Goal: Information Seeking & Learning: Learn about a topic

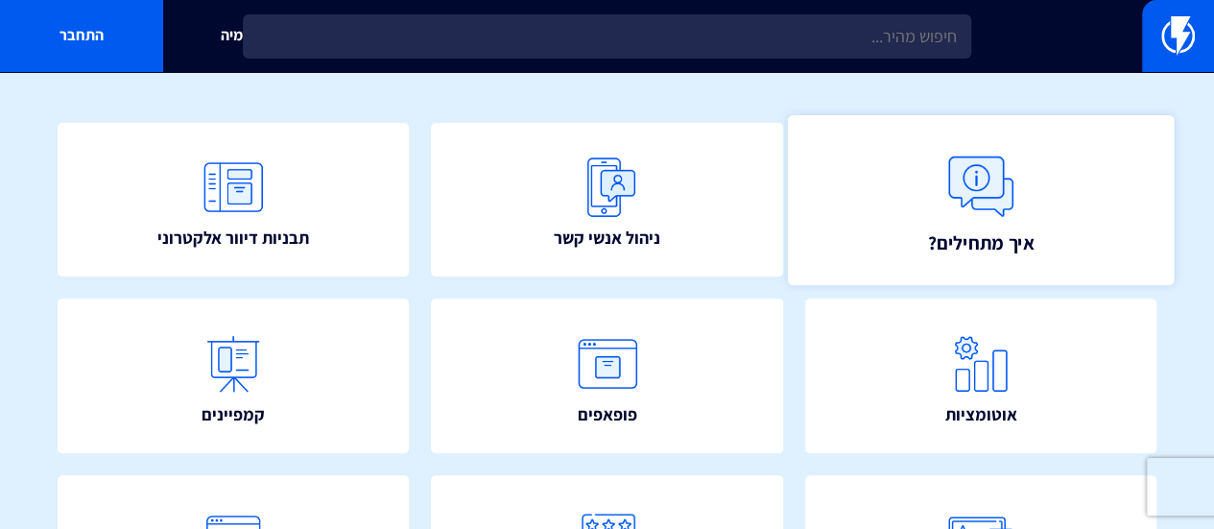
scroll to position [192, 0]
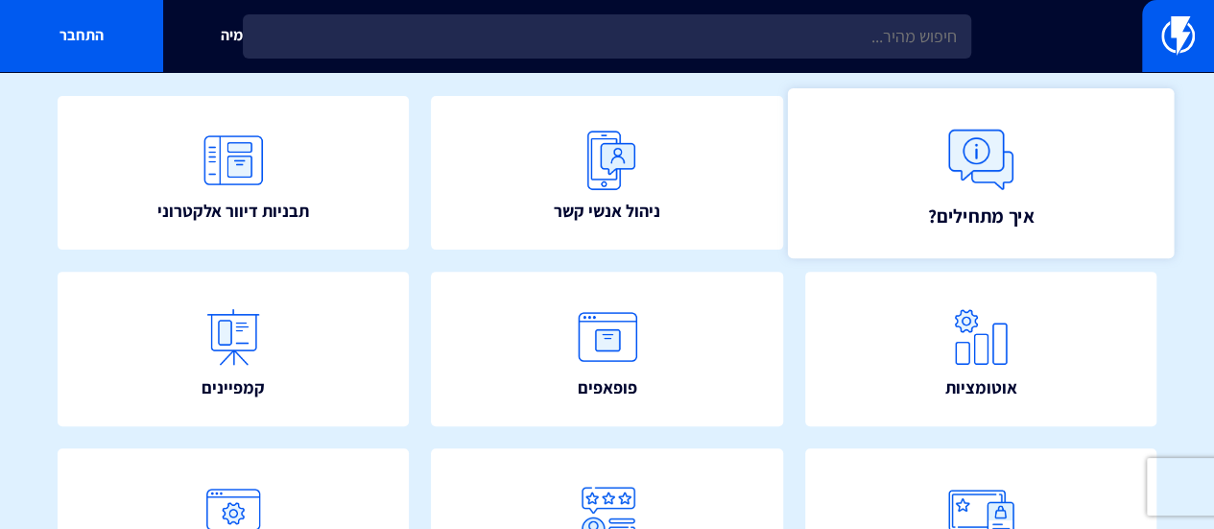
click at [985, 157] on img at bounding box center [981, 159] width 84 height 84
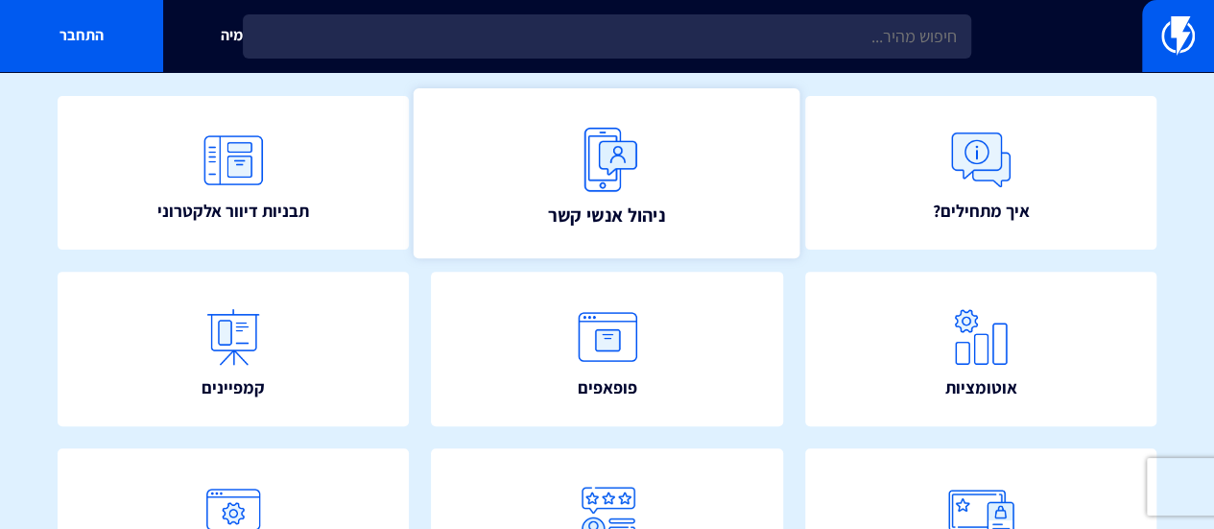
click at [616, 162] on img at bounding box center [607, 159] width 84 height 84
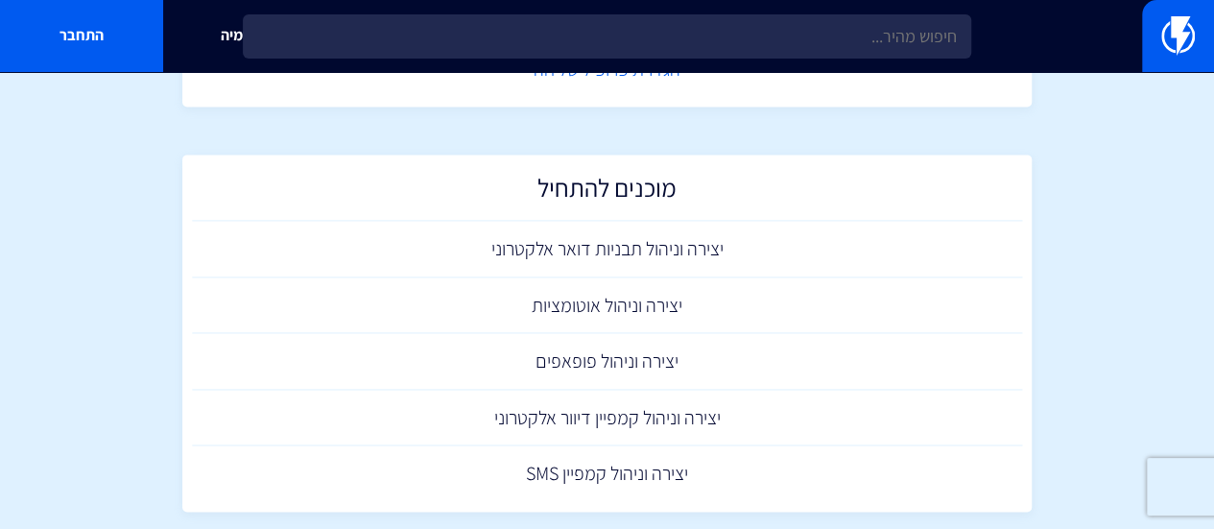
scroll to position [1312, 0]
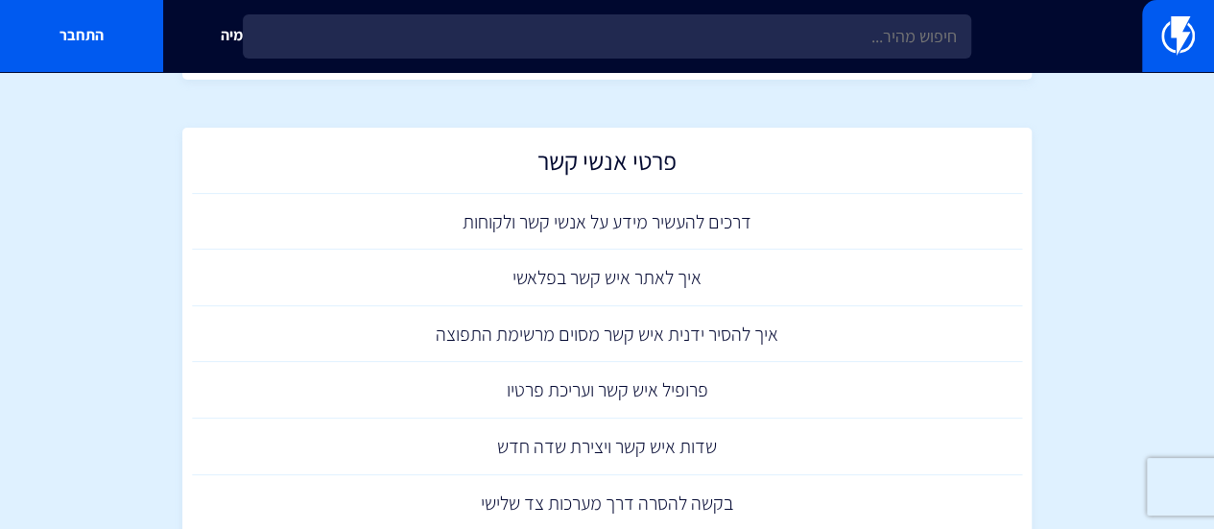
scroll to position [192, 0]
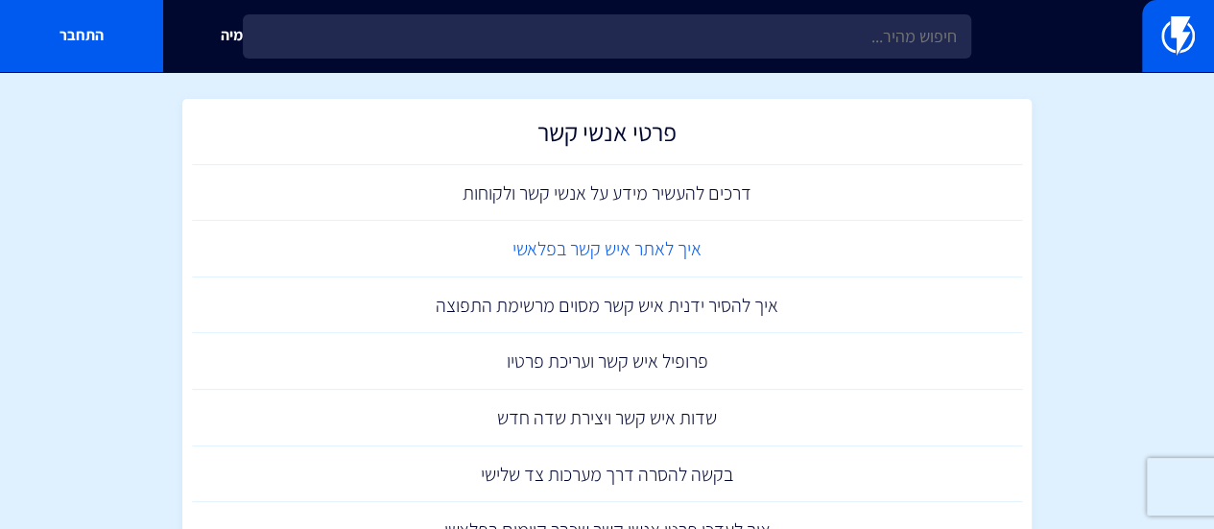
click at [681, 249] on link "איך לאתר איש קשר בפלאשי" at bounding box center [607, 249] width 831 height 57
click at [685, 193] on link "דרכים להעשיר מידע על אנשי קשר ולקוחות" at bounding box center [607, 193] width 831 height 57
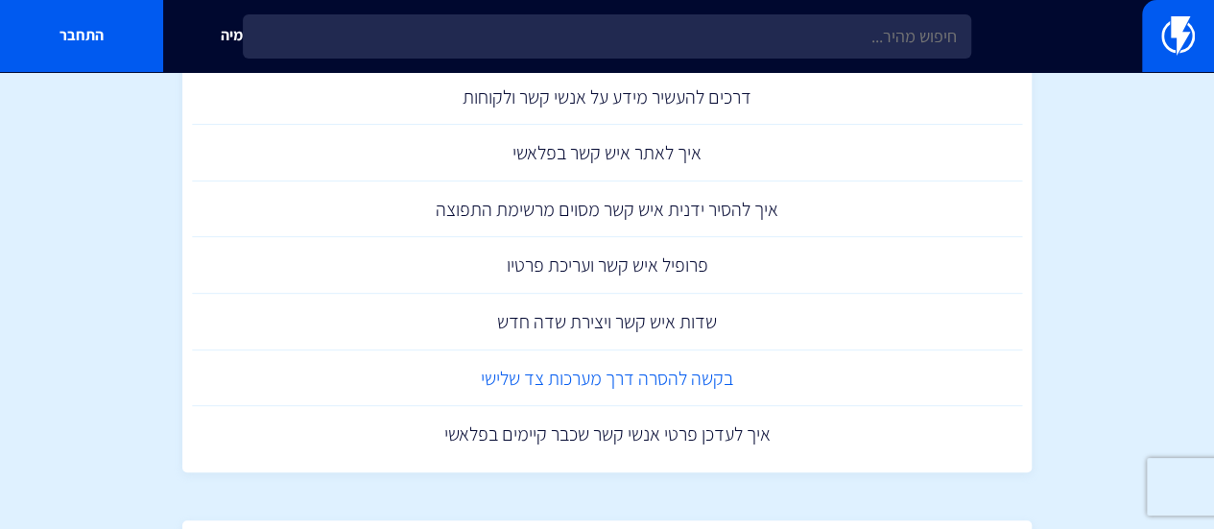
scroll to position [0, 0]
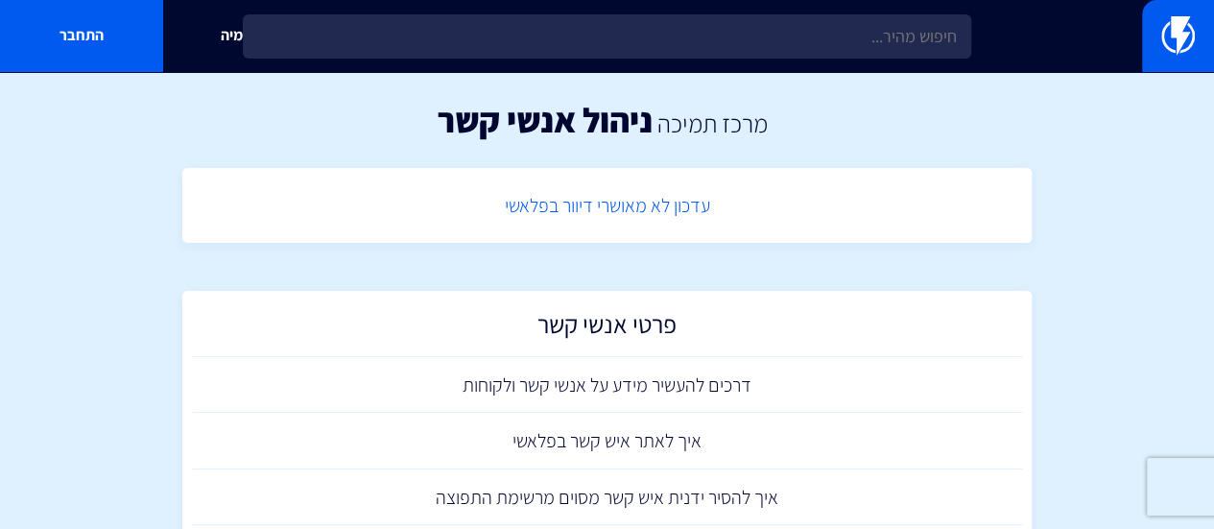
click at [690, 204] on link "עדכון לא מאושרי דיוור בפלאשי" at bounding box center [607, 206] width 831 height 57
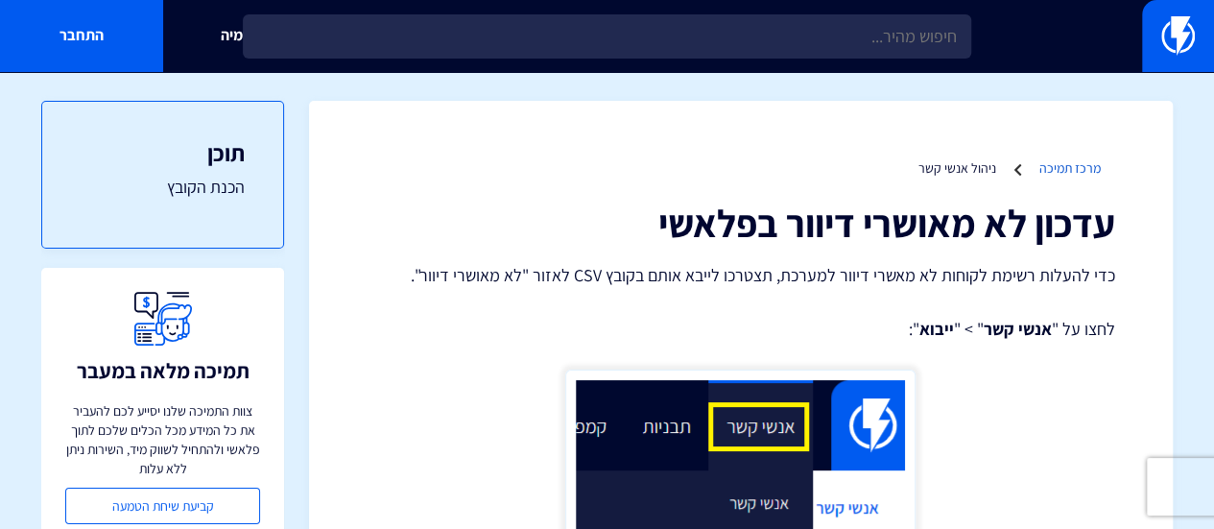
click at [1085, 165] on link "מרכז תמיכה" at bounding box center [1069, 167] width 61 height 17
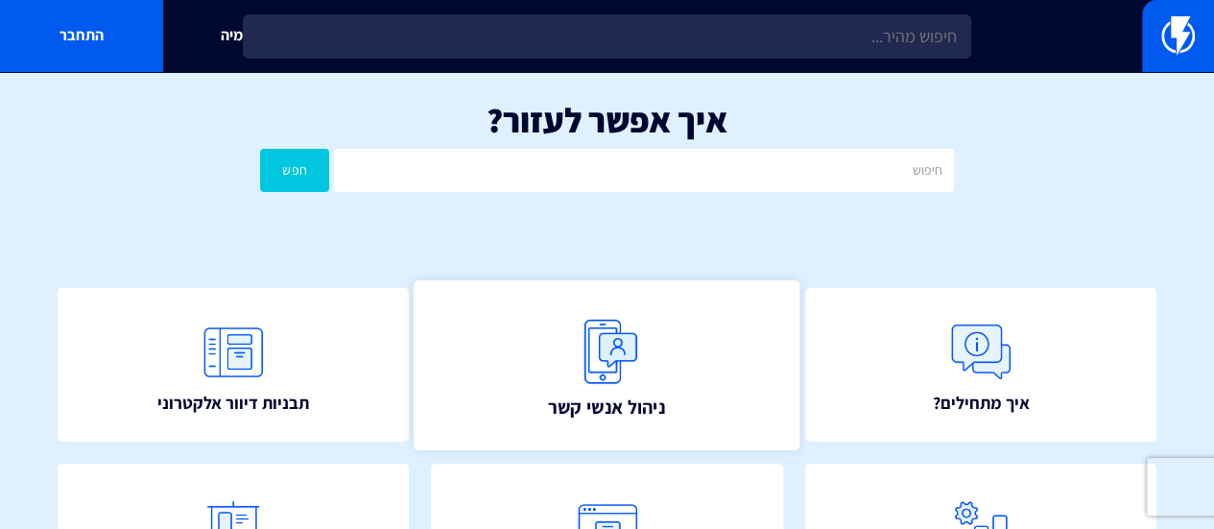
click at [633, 329] on img at bounding box center [607, 351] width 84 height 84
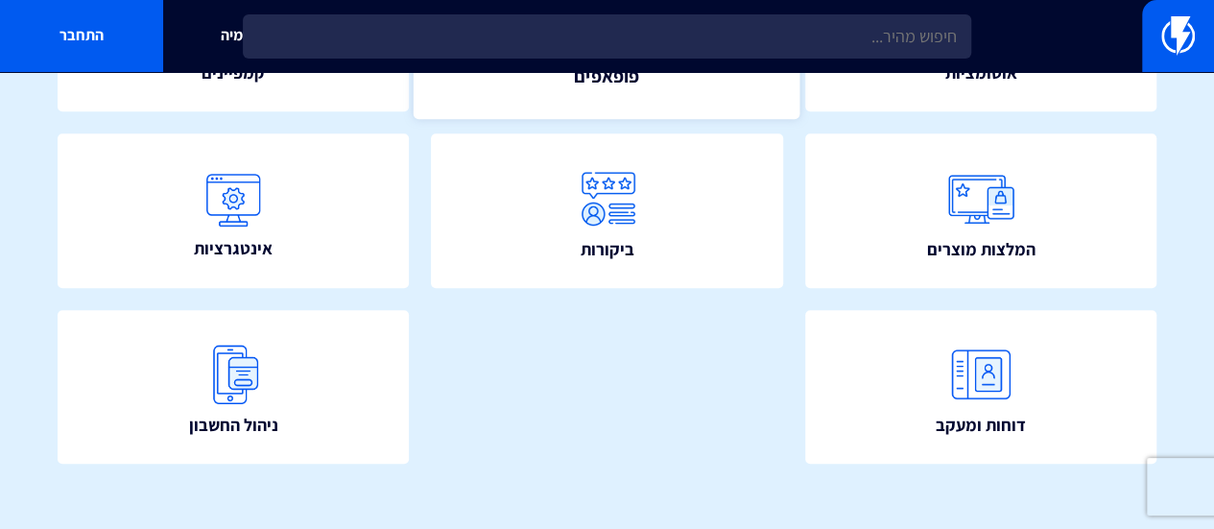
scroll to position [521, 0]
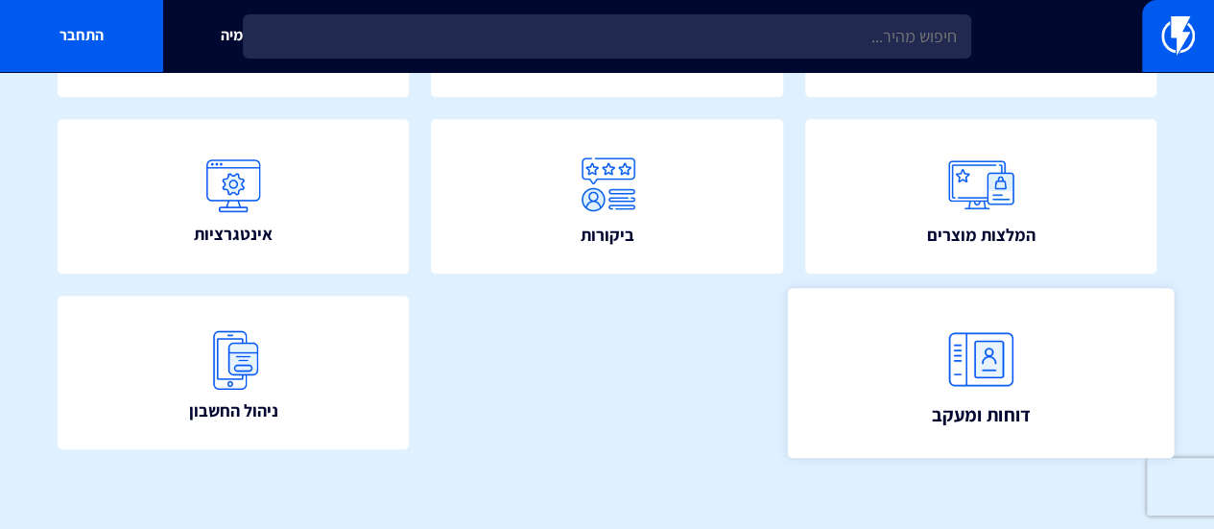
click at [1048, 351] on link "דוחות ומעקב" at bounding box center [980, 373] width 387 height 170
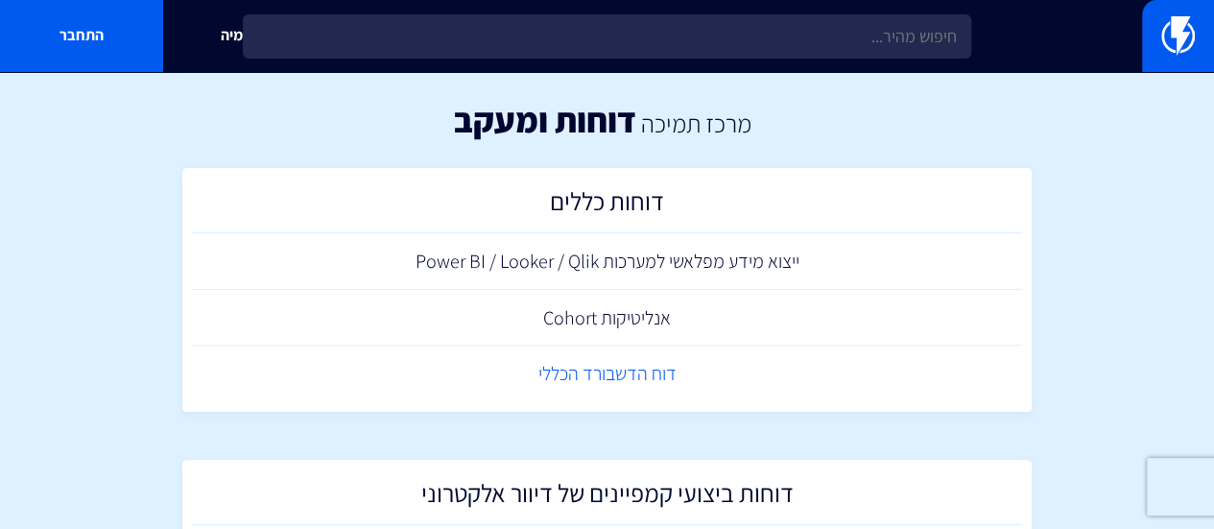
click at [634, 368] on link "דוח הדשבורד הכללי" at bounding box center [607, 374] width 831 height 57
